Goal: Find specific page/section: Find specific page/section

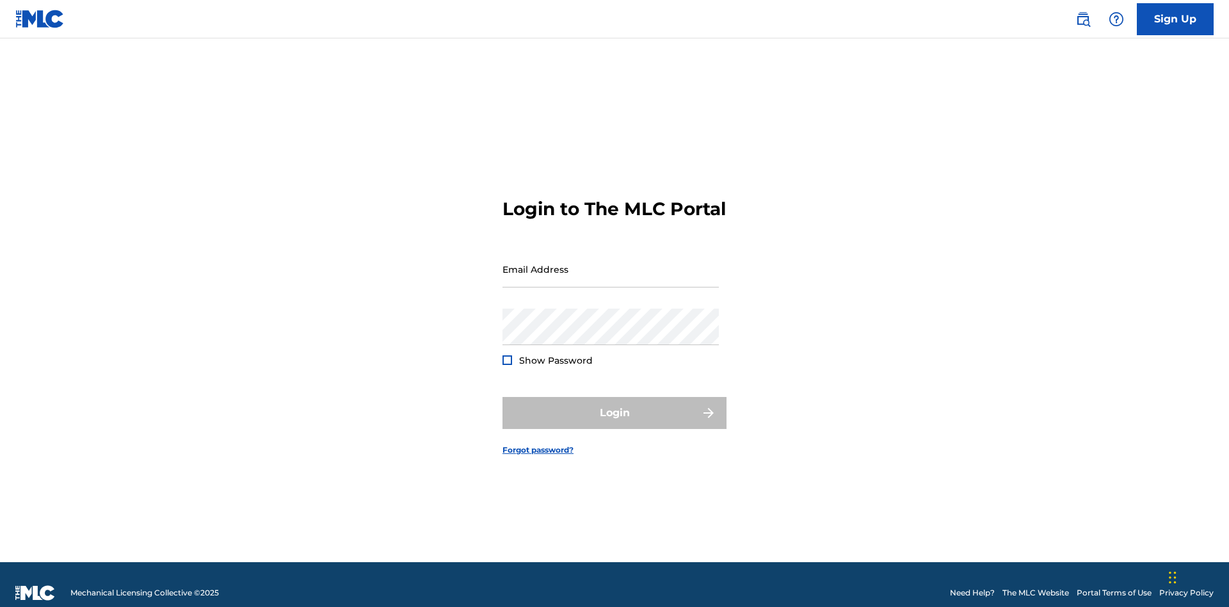
scroll to position [17, 0]
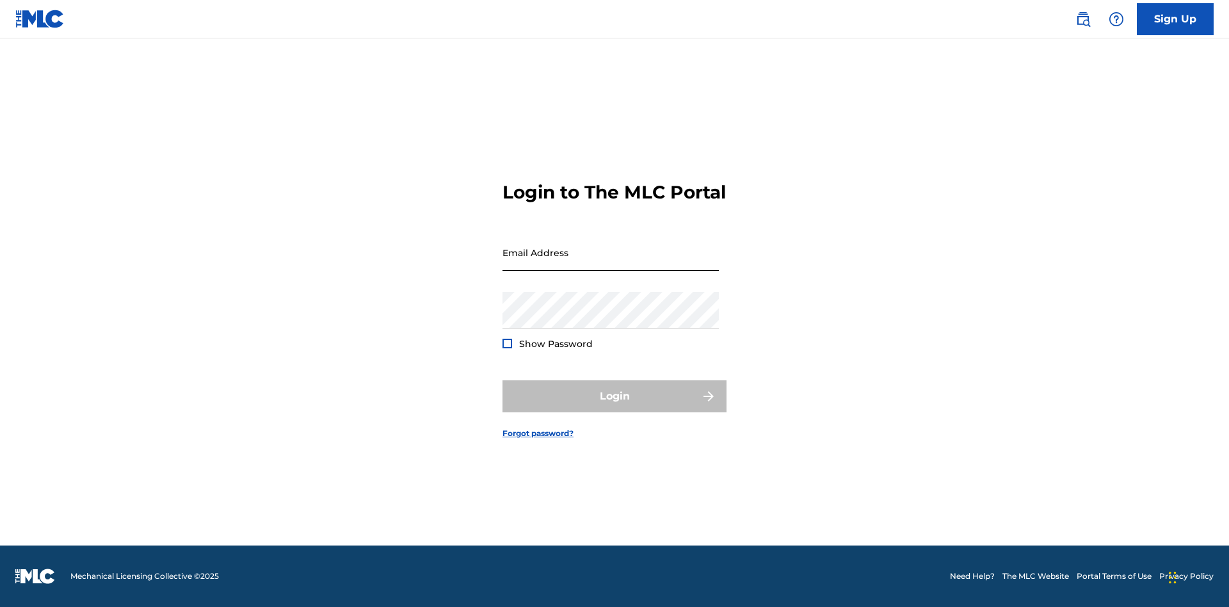
click at [611, 263] on input "Email Address" at bounding box center [611, 252] width 216 height 36
type input "[PERSON_NAME][EMAIL_ADDRESS][DOMAIN_NAME]"
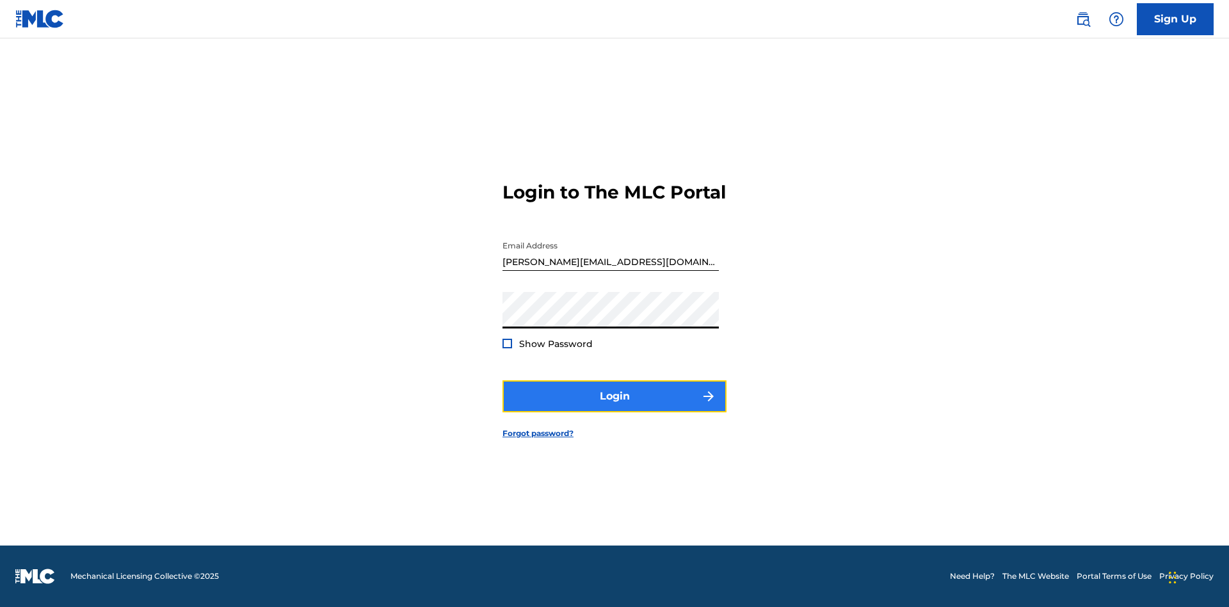
click at [615, 407] on button "Login" at bounding box center [615, 396] width 224 height 32
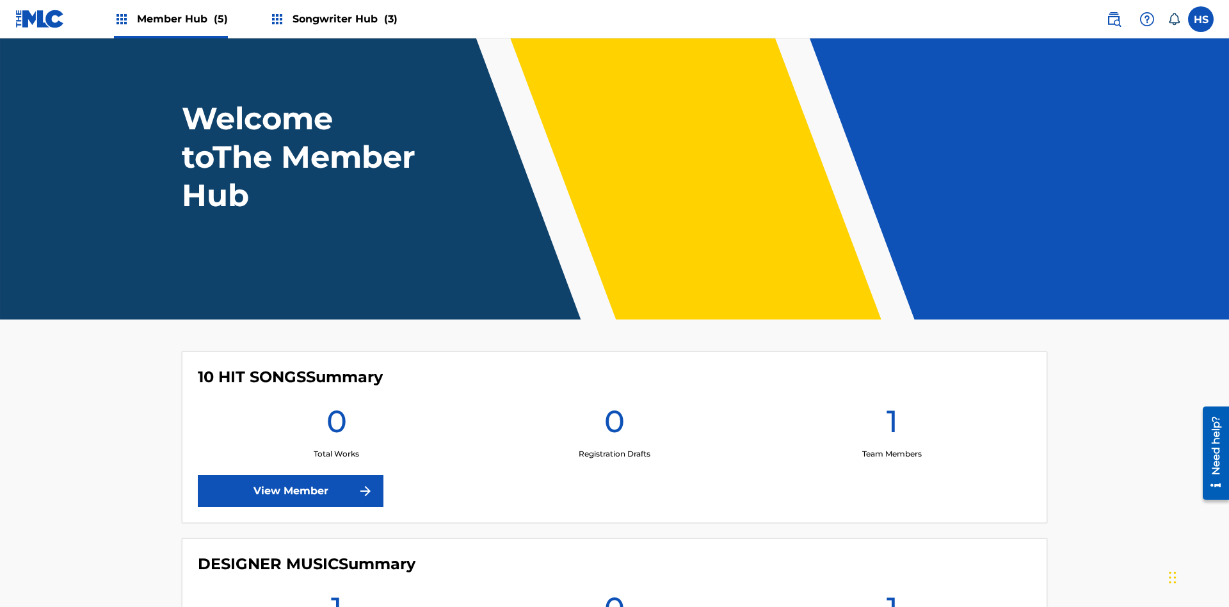
click at [343, 19] on span "Songwriter Hub (3)" at bounding box center [345, 19] width 105 height 15
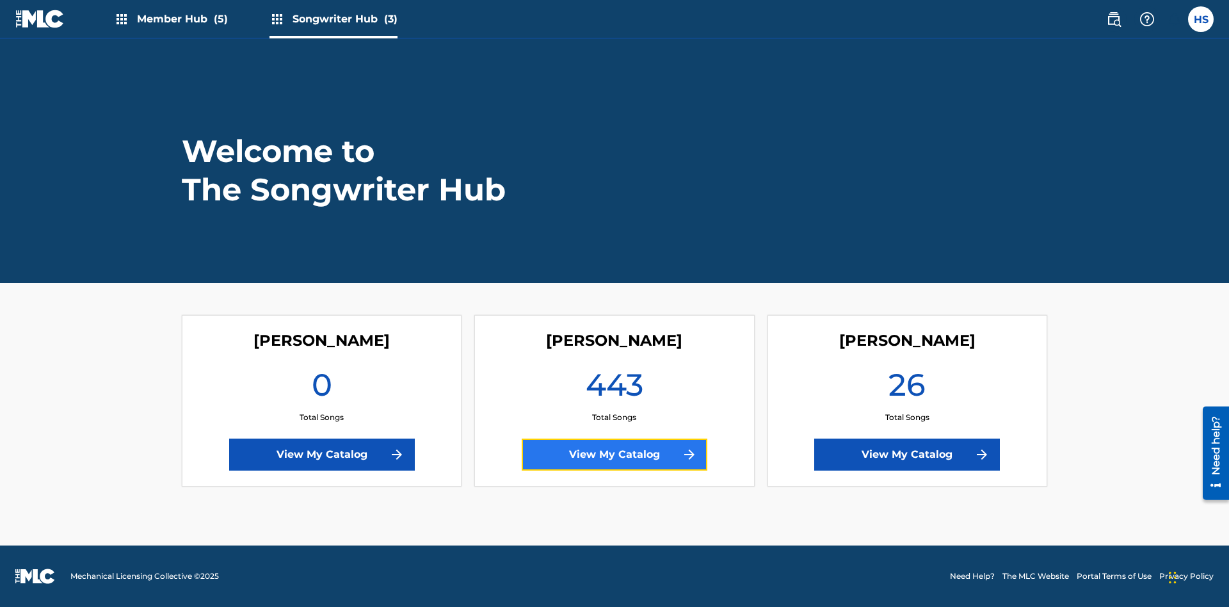
click at [615, 455] on link "View My Catalog" at bounding box center [615, 455] width 186 height 32
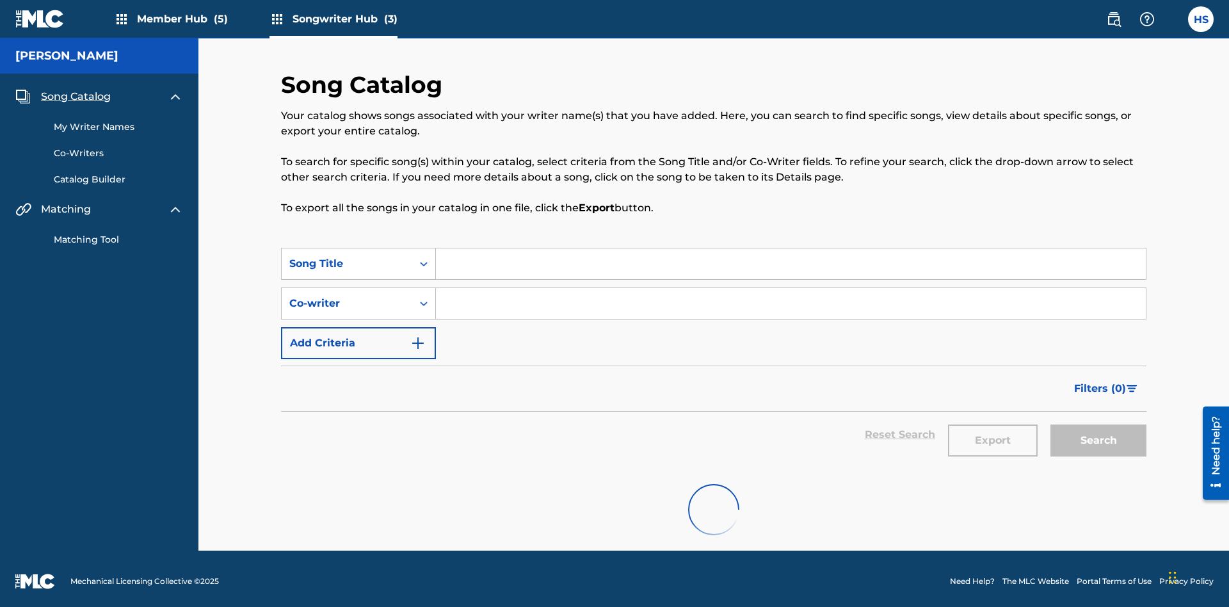
click at [76, 89] on span "Song Catalog" at bounding box center [76, 96] width 70 height 15
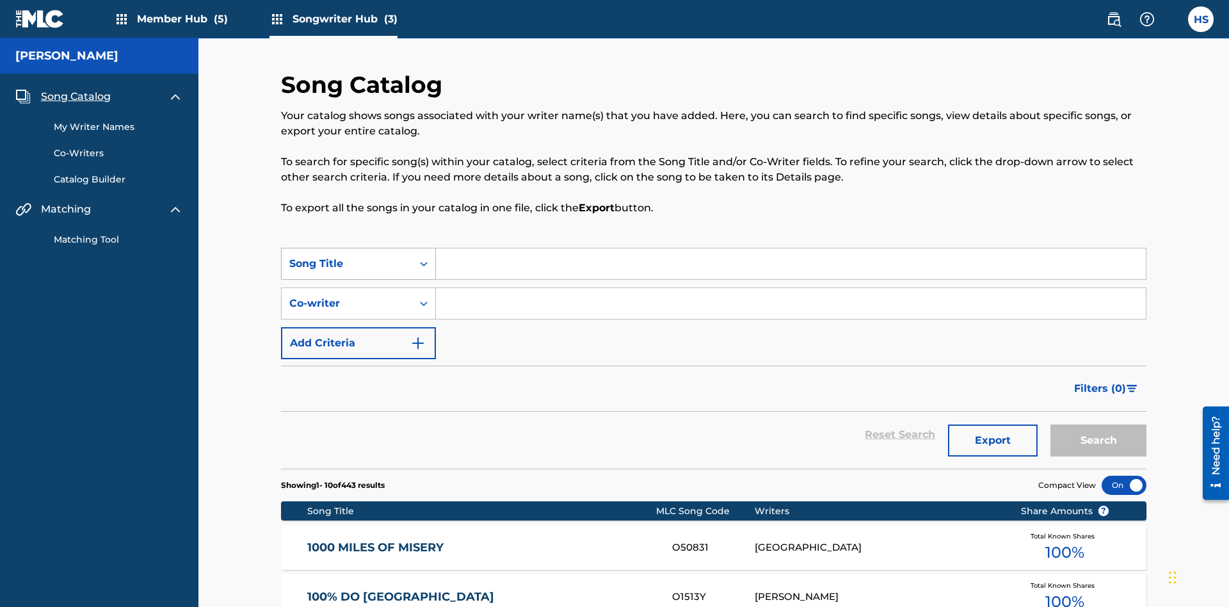
click at [347, 256] on div "Song Title" at bounding box center [346, 263] width 115 height 15
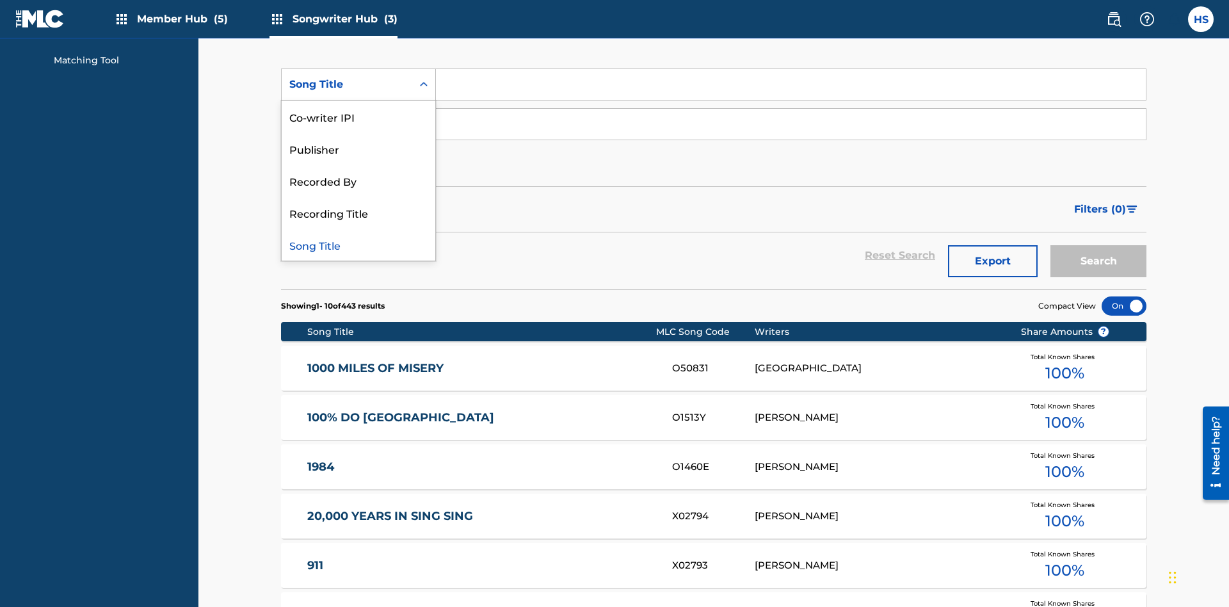
click at [358, 245] on div "Song Title" at bounding box center [359, 245] width 154 height 32
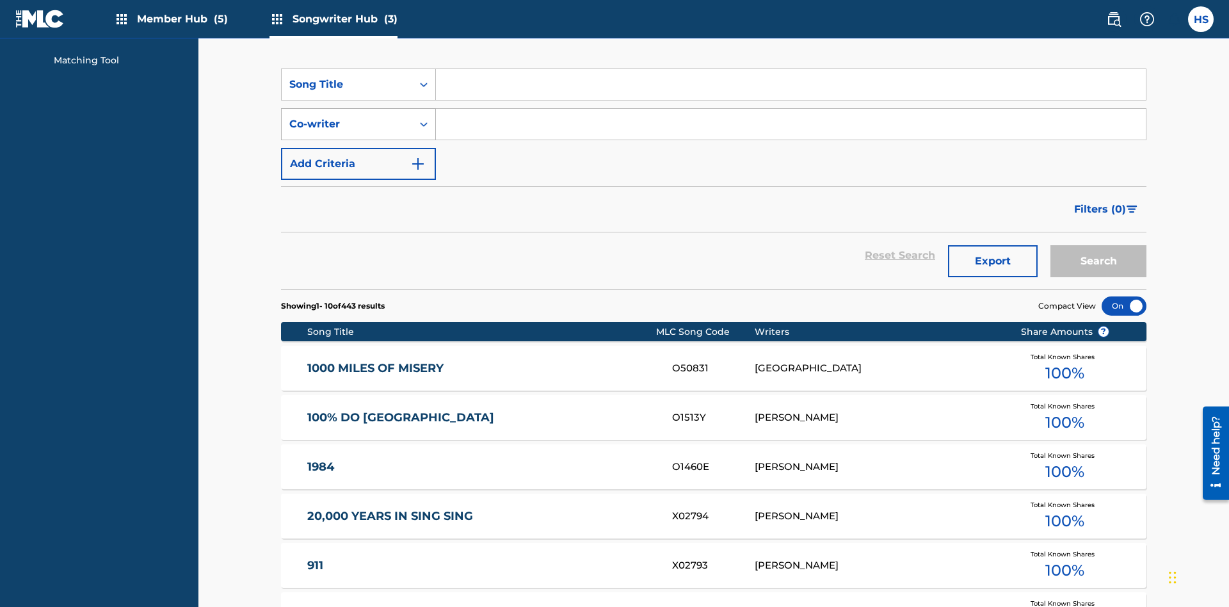
click at [347, 117] on div "Co-writer" at bounding box center [346, 124] width 115 height 15
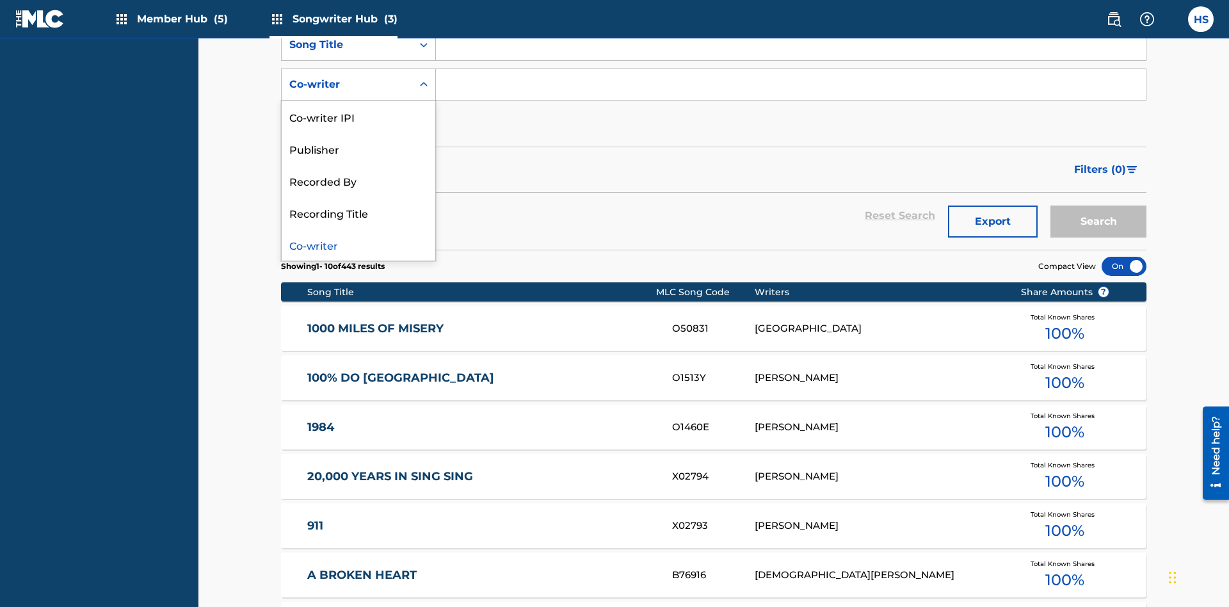
click at [358, 245] on div "Co-writer" at bounding box center [359, 245] width 154 height 32
click at [358, 108] on button "Add Criteria" at bounding box center [358, 124] width 155 height 32
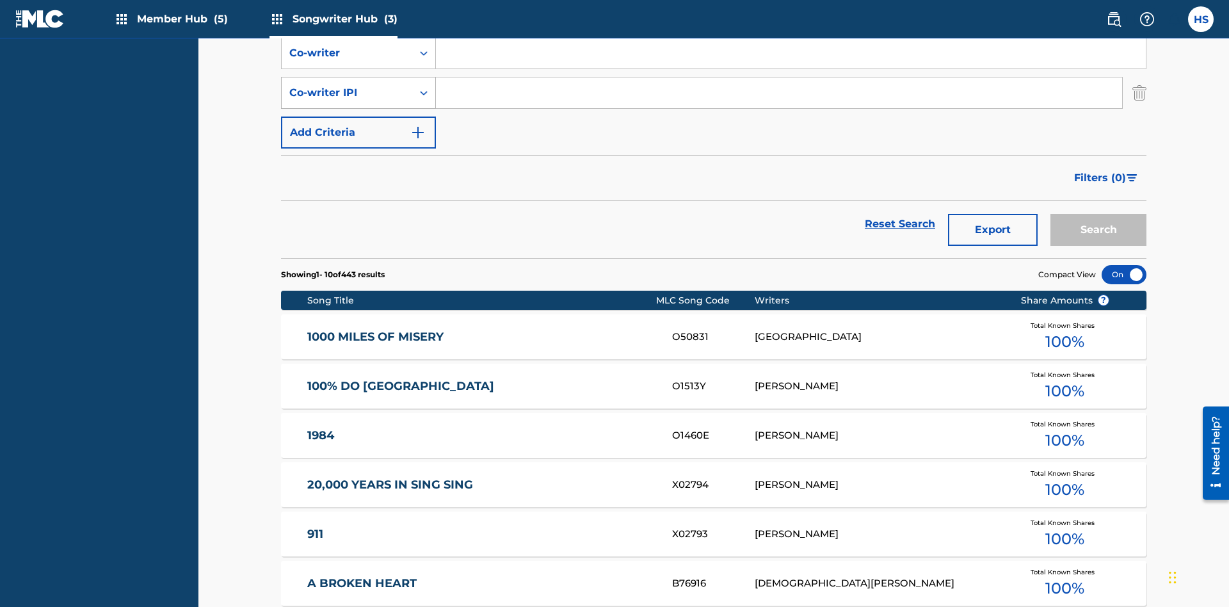
click at [347, 85] on div "Co-writer IPI" at bounding box center [346, 92] width 115 height 15
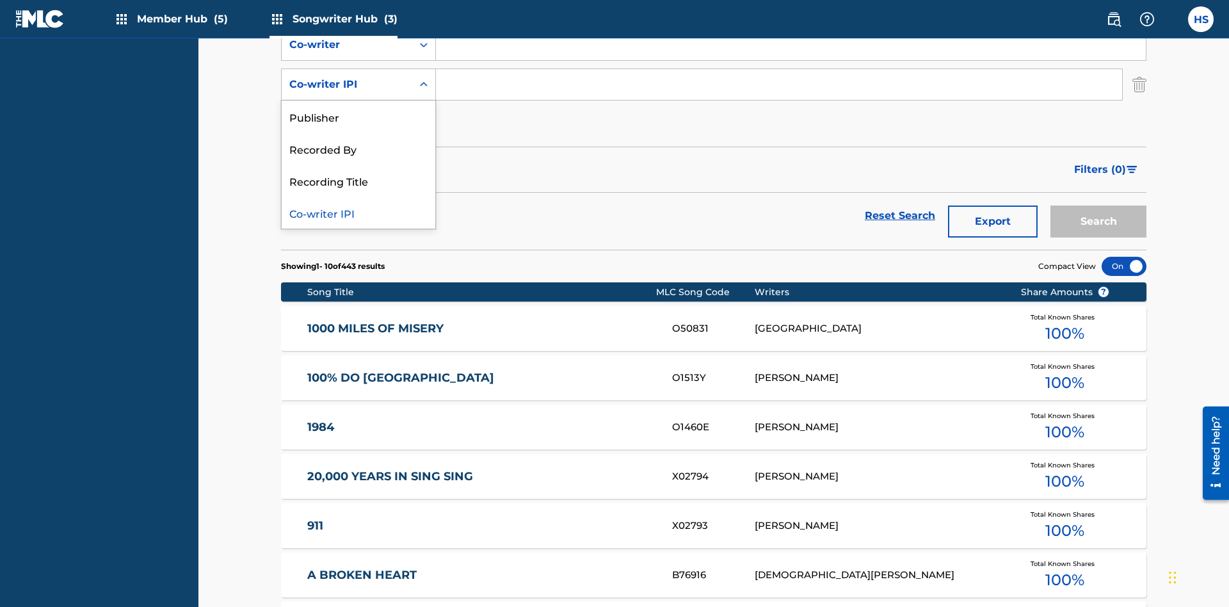
click at [358, 213] on div "Co-writer IPI" at bounding box center [359, 213] width 154 height 32
click at [358, 108] on button "Add Criteria" at bounding box center [358, 124] width 155 height 32
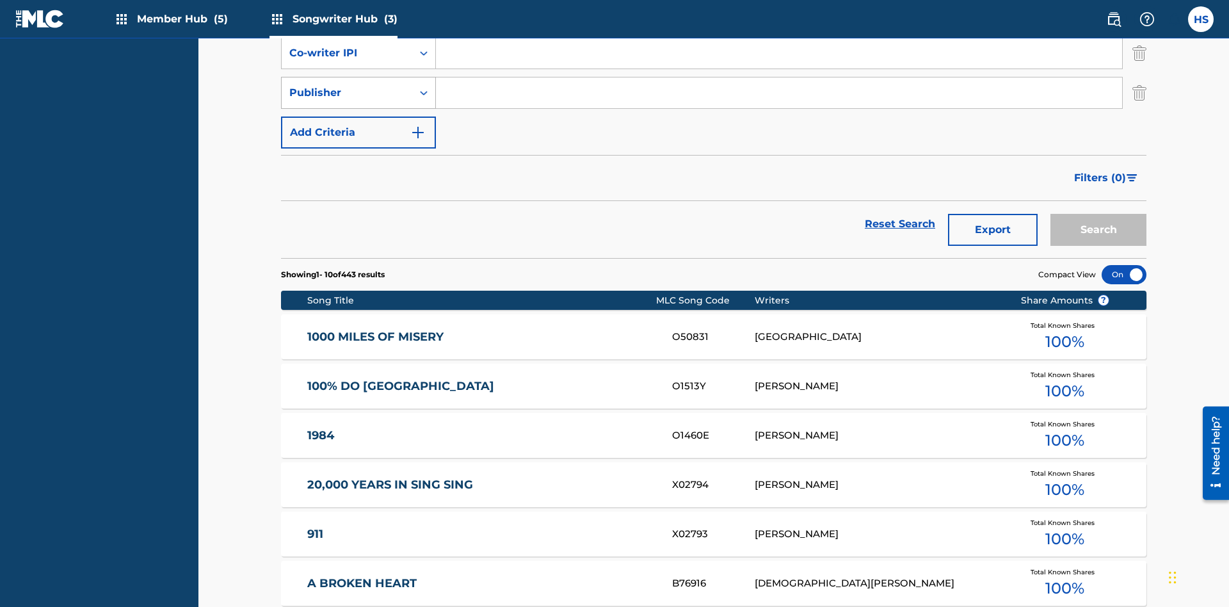
click at [347, 85] on div "Publisher" at bounding box center [346, 92] width 115 height 15
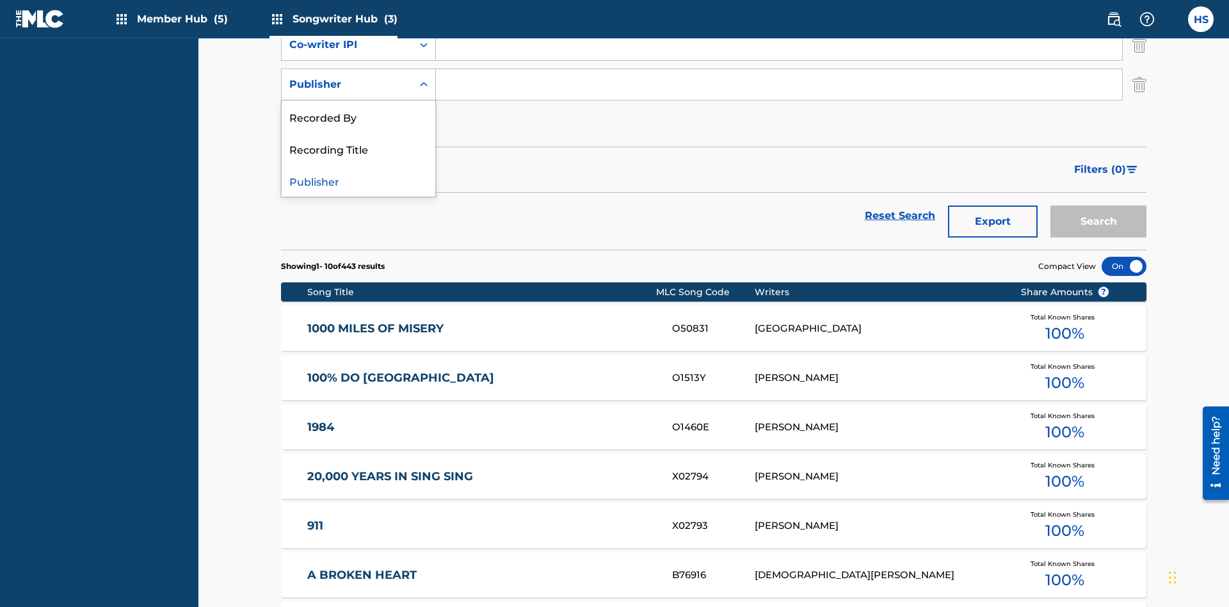
click at [358, 117] on div "Recorded By" at bounding box center [359, 117] width 154 height 32
click at [358, 108] on button "Add Criteria" at bounding box center [358, 124] width 155 height 32
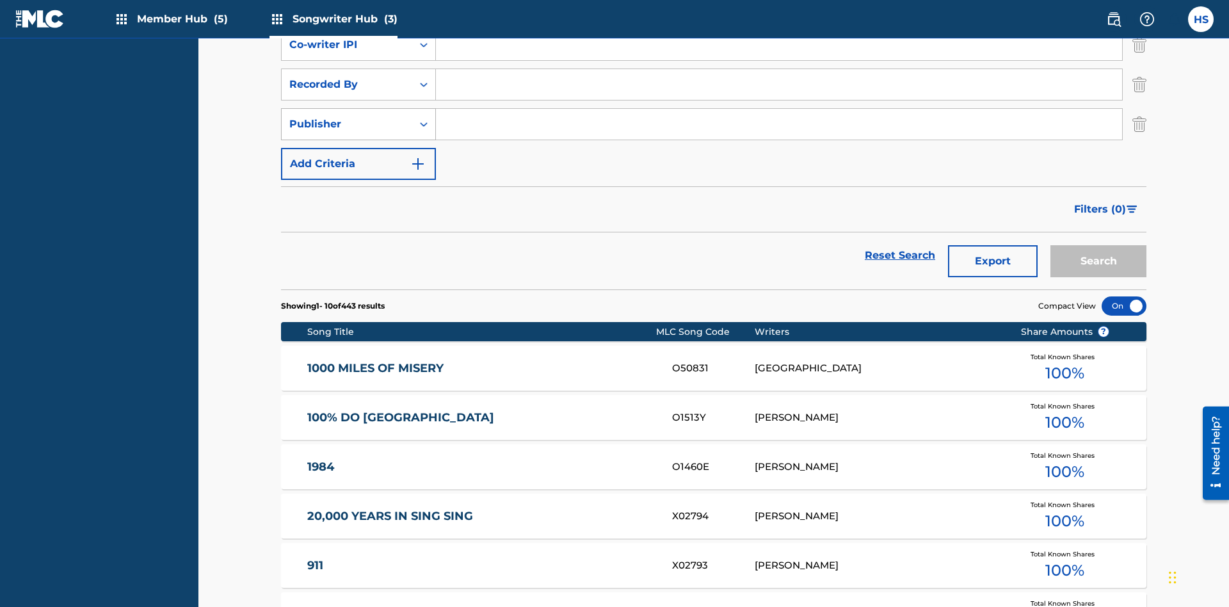
click at [347, 117] on div "Publisher" at bounding box center [346, 124] width 115 height 15
click at [358, 172] on div "Publisher" at bounding box center [359, 188] width 154 height 32
click at [358, 148] on button "Add Criteria" at bounding box center [358, 164] width 155 height 32
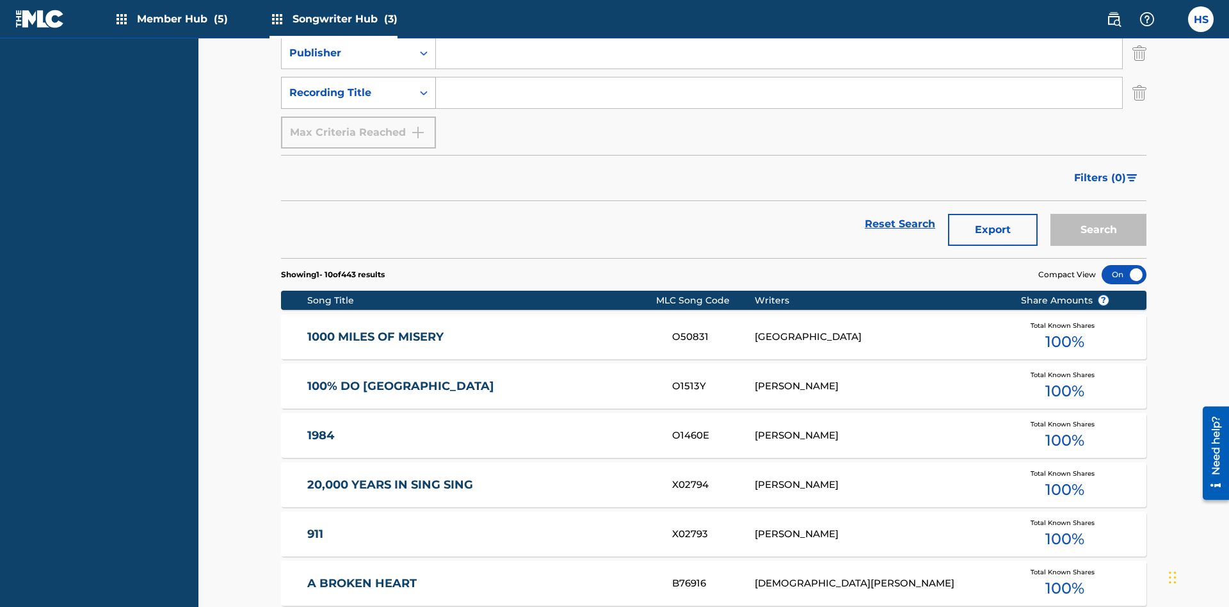
click at [347, 85] on div "Recording Title" at bounding box center [346, 92] width 115 height 15
click at [358, 117] on div "Recording Title" at bounding box center [359, 125] width 154 height 32
type input "MENEAME"
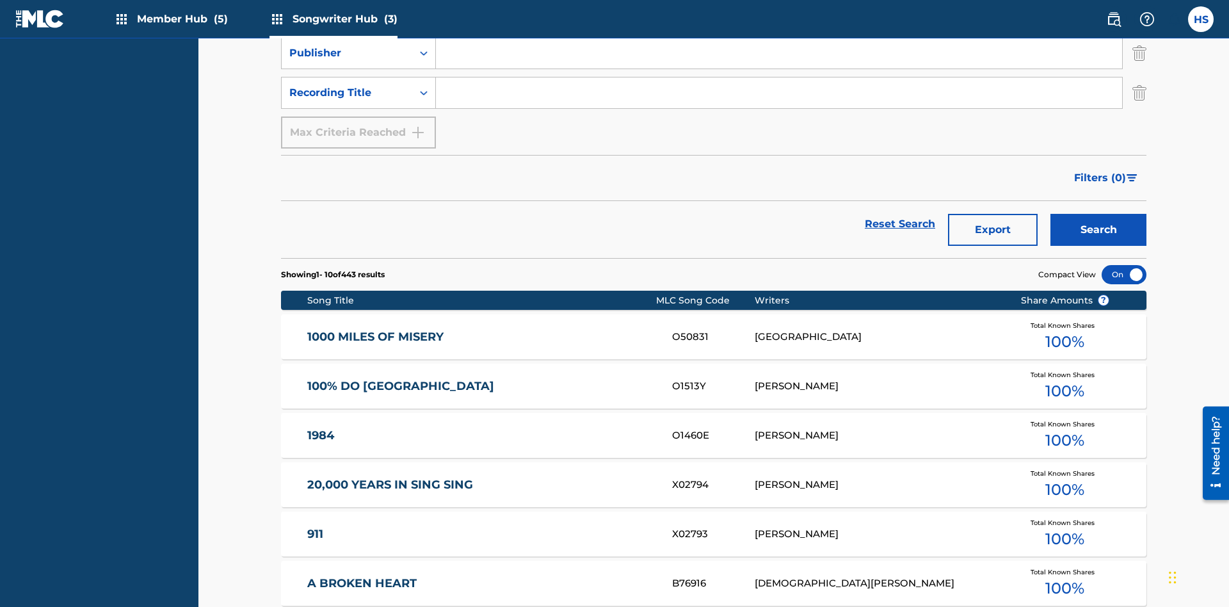
type input "DRAACO DALLAS AVENTURA"
type input "00766422818"
click at [779, 29] on input "Search Form" at bounding box center [779, 13] width 686 height 31
type input "DRAACO AVENTURA"
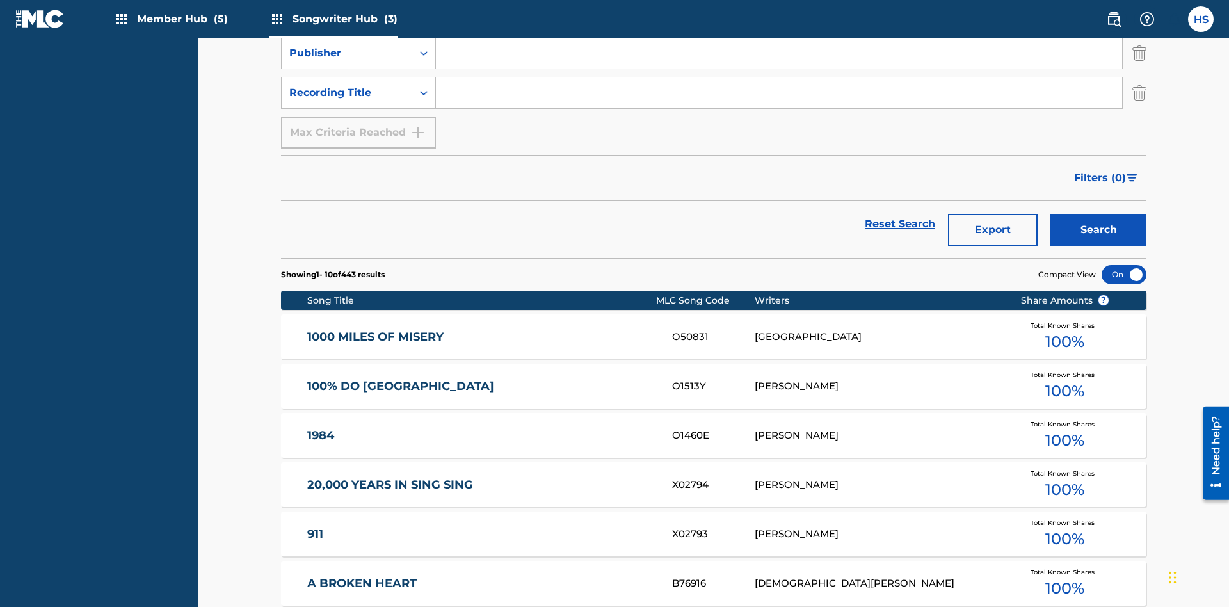
click at [779, 68] on input "Search Form" at bounding box center [779, 53] width 686 height 31
type input "DRAACO AVENTURA PUB DESIGNEE"
